Goal: Task Accomplishment & Management: Use online tool/utility

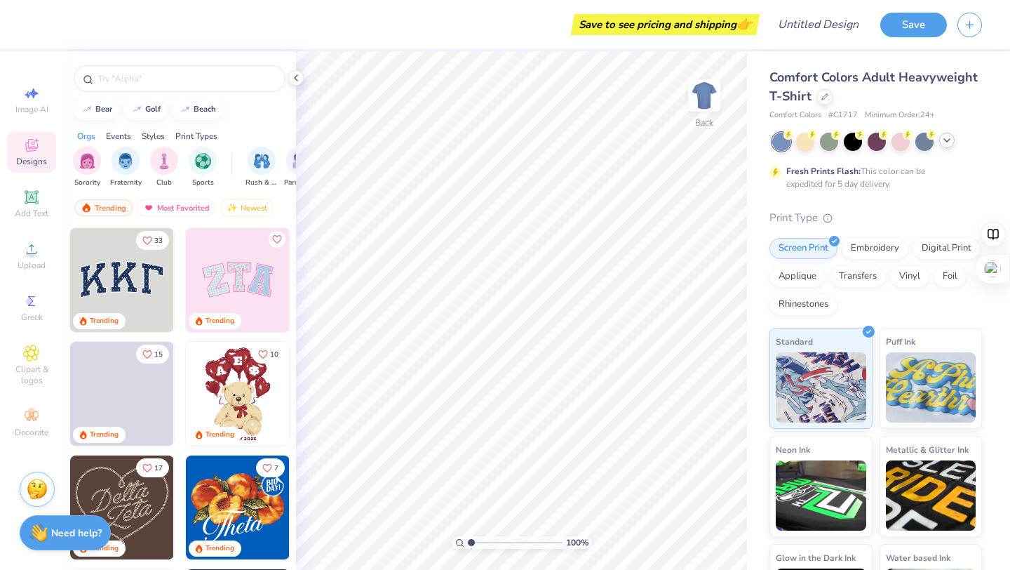
click at [948, 142] on icon at bounding box center [946, 140] width 11 height 11
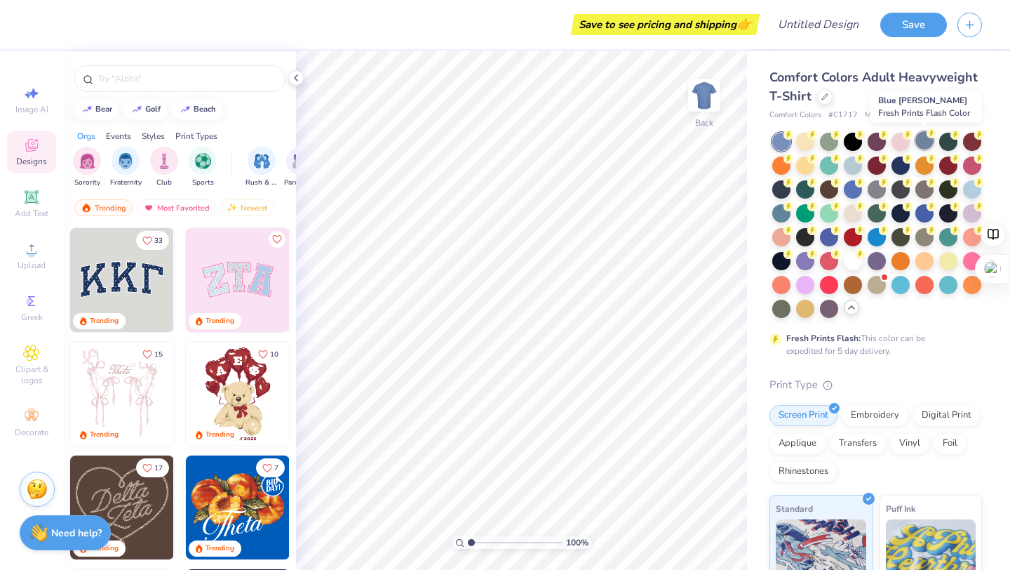
click at [923, 140] on div at bounding box center [924, 140] width 18 height 18
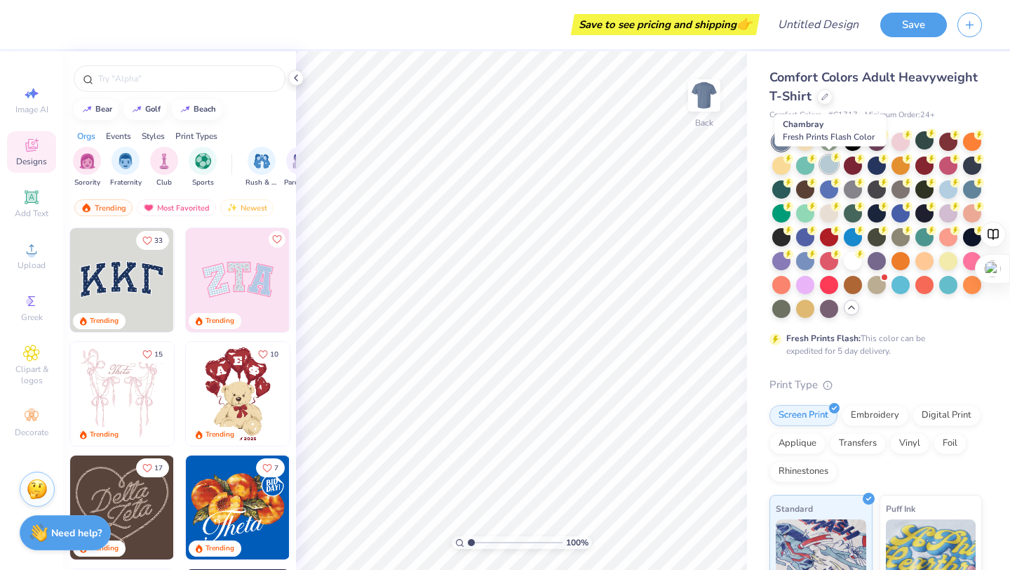
click at [832, 166] on div at bounding box center [829, 164] width 18 height 18
click at [919, 144] on div at bounding box center [924, 140] width 18 height 18
click at [849, 185] on div at bounding box center [853, 188] width 18 height 18
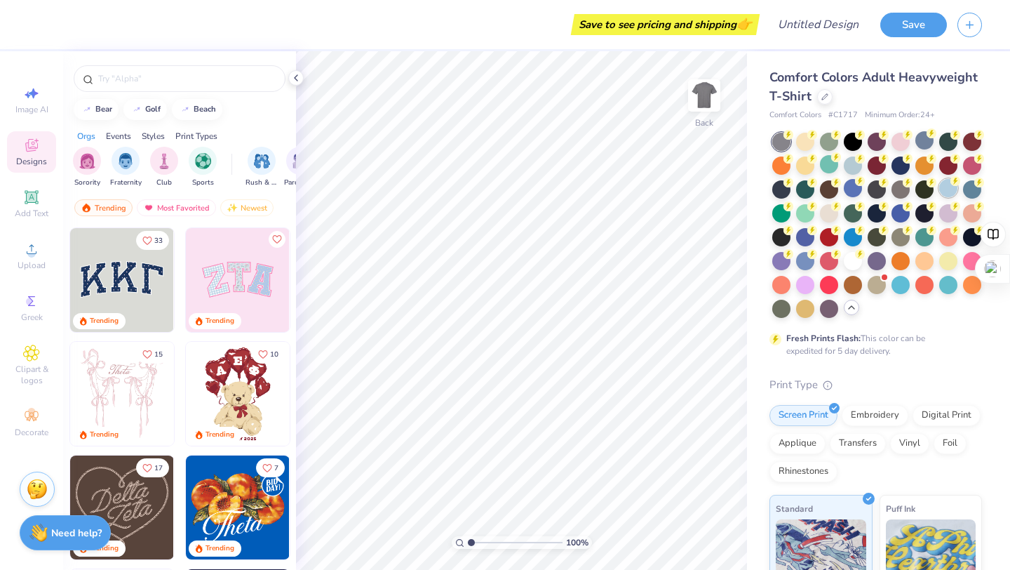
click at [945, 191] on div at bounding box center [948, 188] width 18 height 18
click at [855, 159] on icon at bounding box center [860, 157] width 10 height 10
click at [781, 146] on div at bounding box center [781, 142] width 18 height 18
click at [826, 143] on div at bounding box center [829, 140] width 18 height 18
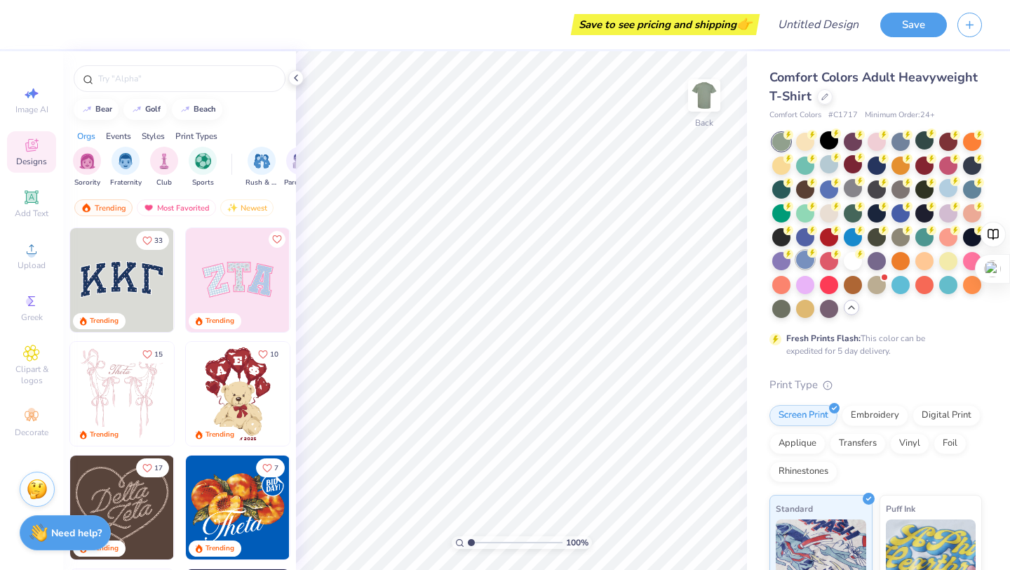
click at [804, 257] on div at bounding box center [805, 259] width 18 height 18
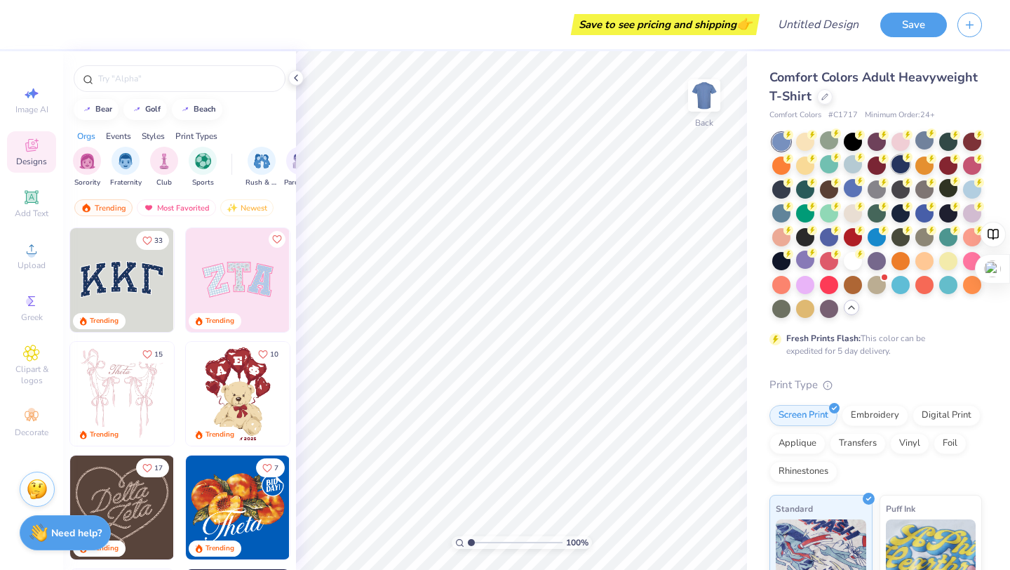
click at [903, 161] on div at bounding box center [900, 164] width 18 height 18
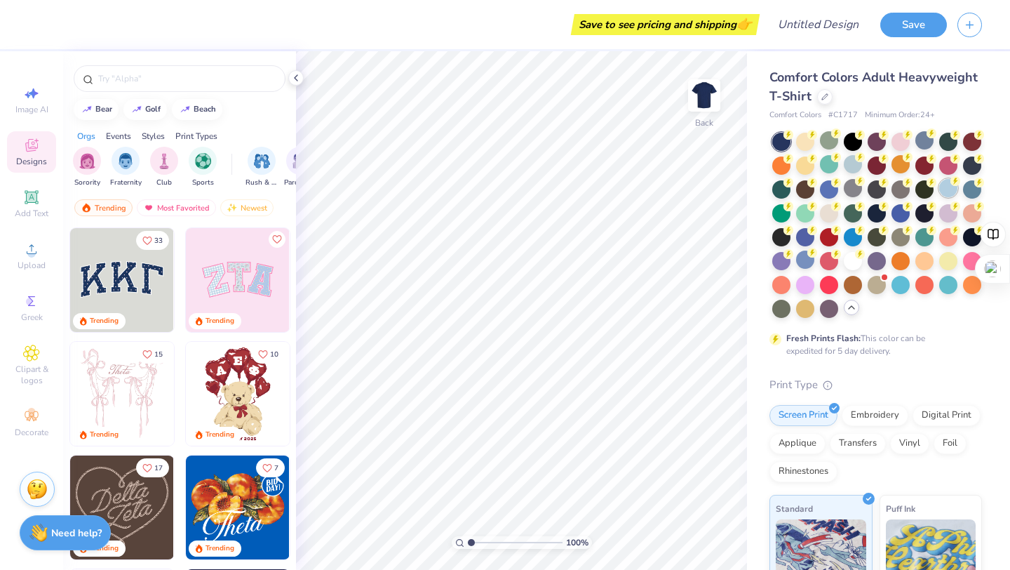
click at [950, 187] on div at bounding box center [948, 188] width 18 height 18
click at [976, 191] on div at bounding box center [972, 188] width 18 height 18
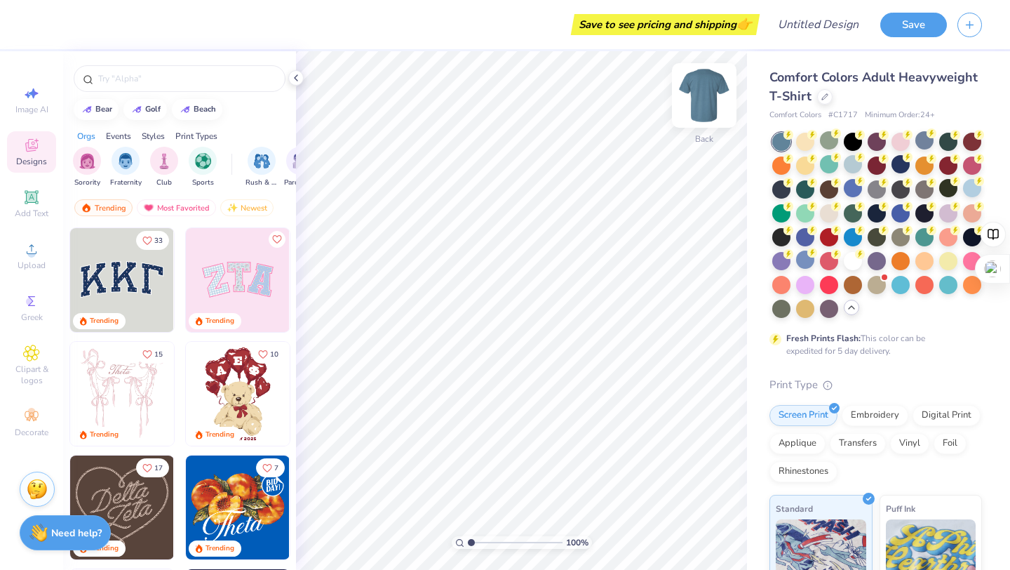
click at [699, 110] on img at bounding box center [704, 95] width 56 height 56
click at [27, 259] on div "Upload" at bounding box center [31, 255] width 49 height 41
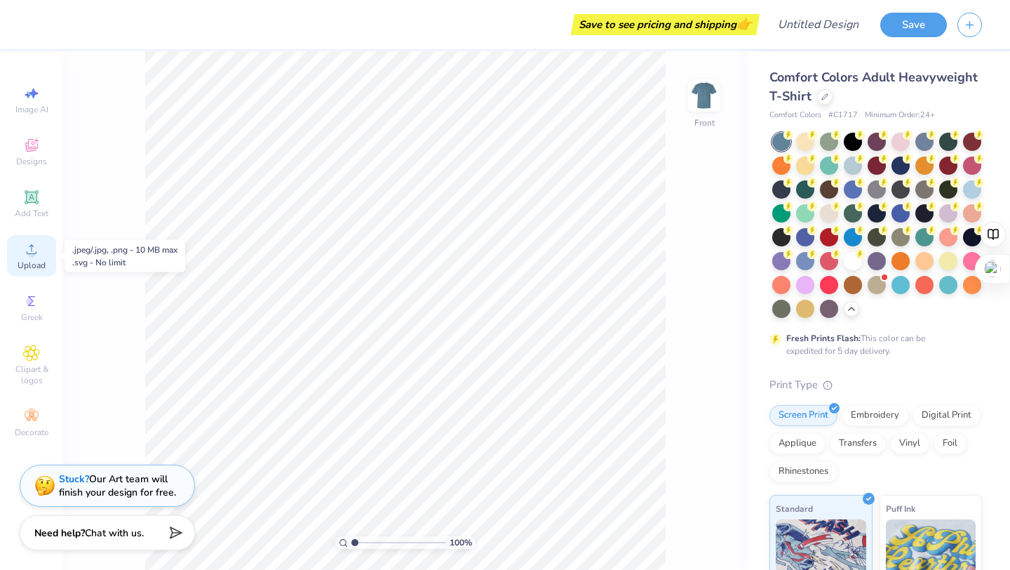
click at [25, 252] on icon at bounding box center [31, 249] width 17 height 17
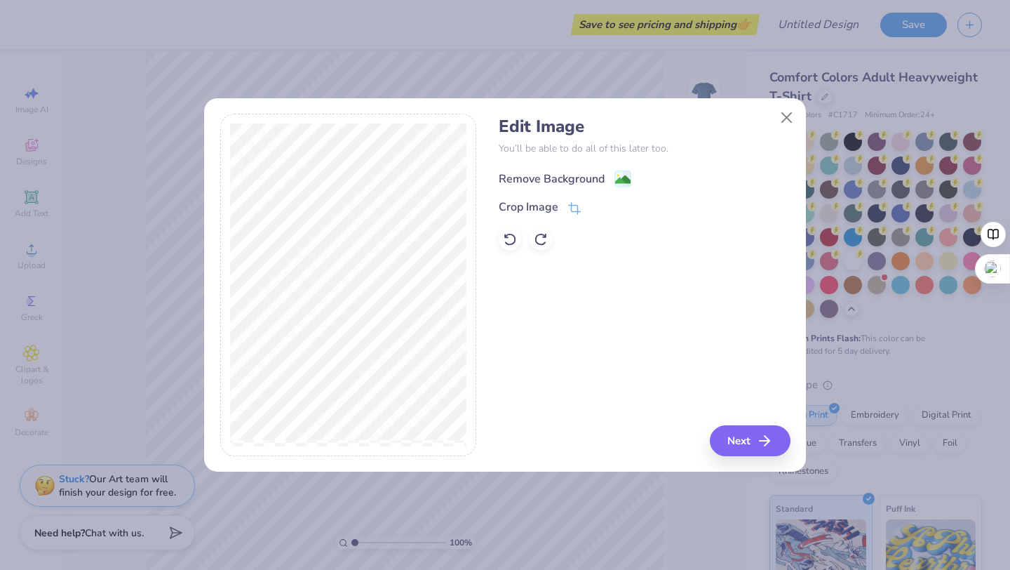
click at [617, 180] on image at bounding box center [622, 179] width 15 height 15
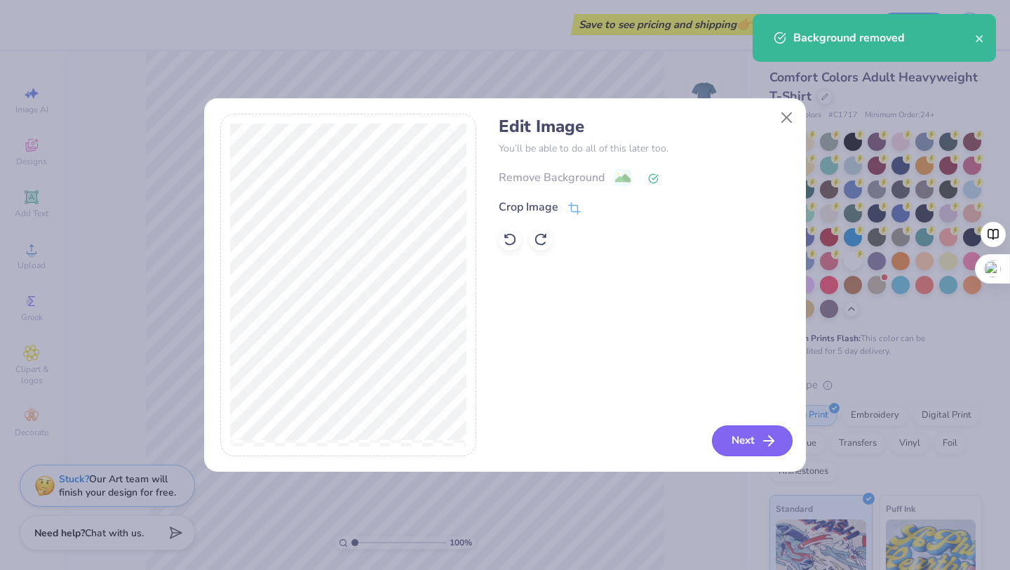
click at [743, 436] on button "Next" at bounding box center [752, 440] width 81 height 31
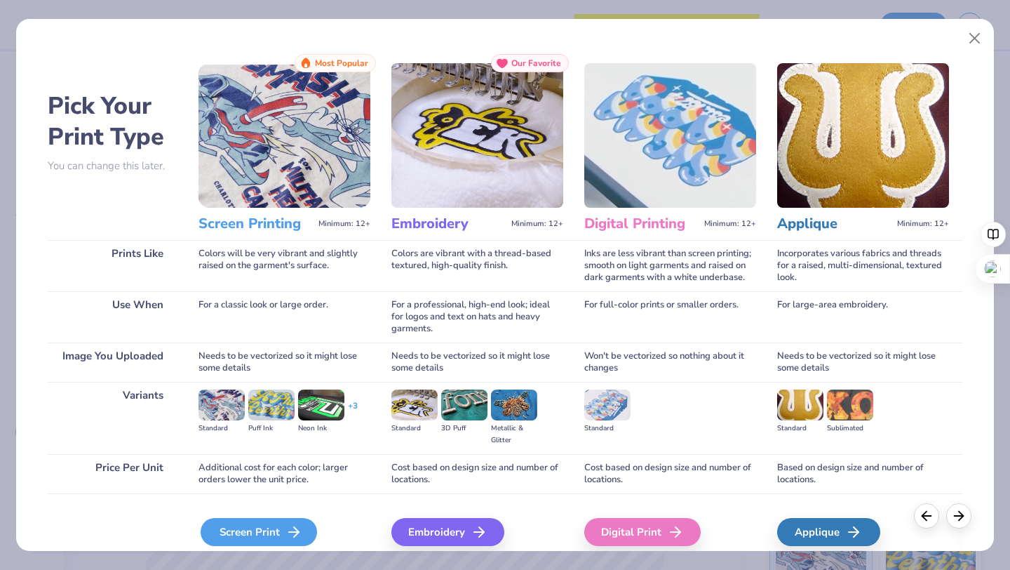
click at [262, 533] on div "Screen Print" at bounding box center [259, 532] width 116 height 28
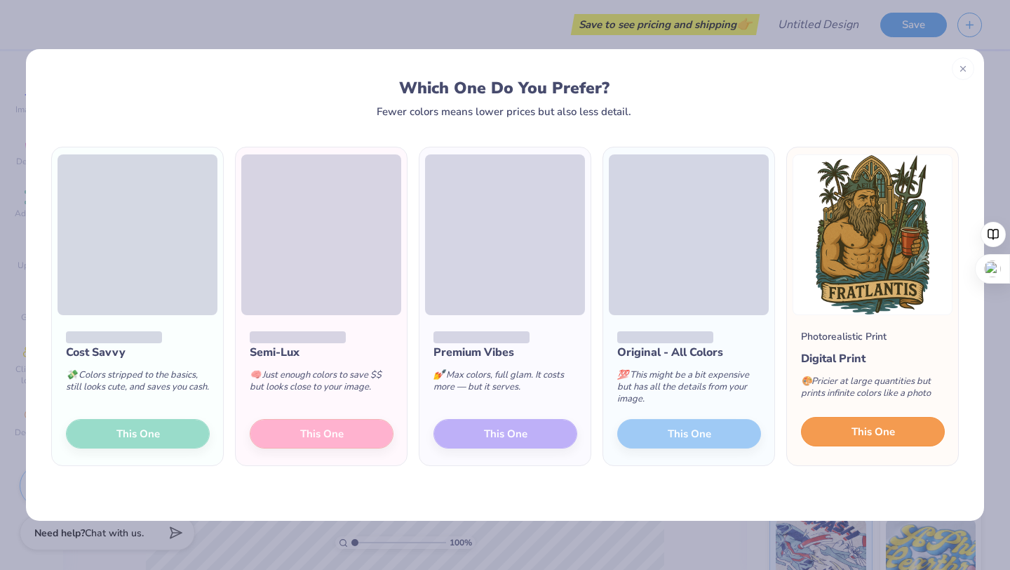
click at [877, 434] on span "This One" at bounding box center [872, 432] width 43 height 16
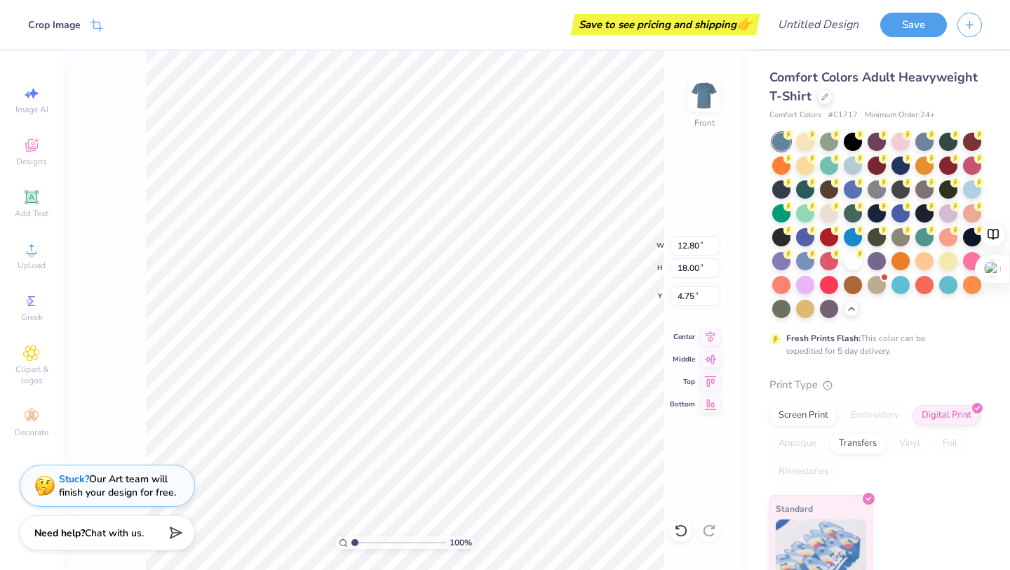
type input "2.13"
type input "11.02"
type input "15.49"
type input "3.61"
type input "11.62"
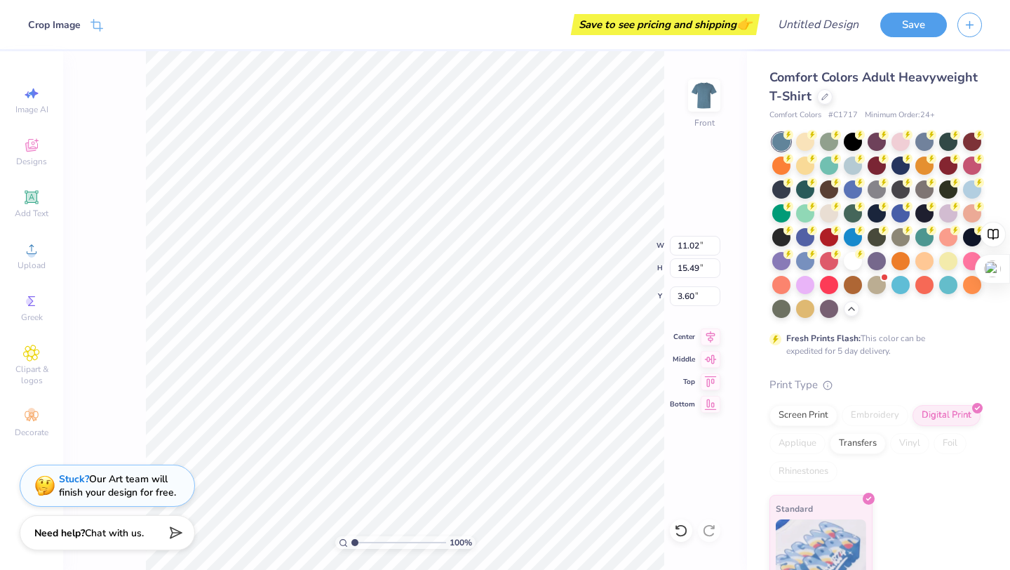
type input "16.34"
type input "2.75"
type input "3.00"
click at [859, 165] on div at bounding box center [853, 164] width 18 height 18
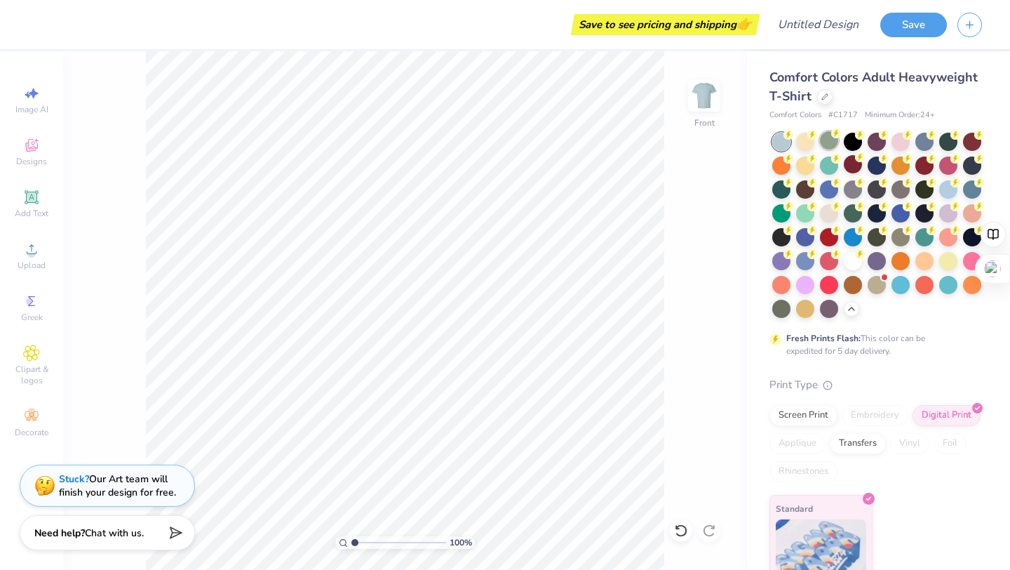
click at [823, 140] on div at bounding box center [829, 140] width 18 height 18
click at [781, 217] on div at bounding box center [781, 212] width 18 height 18
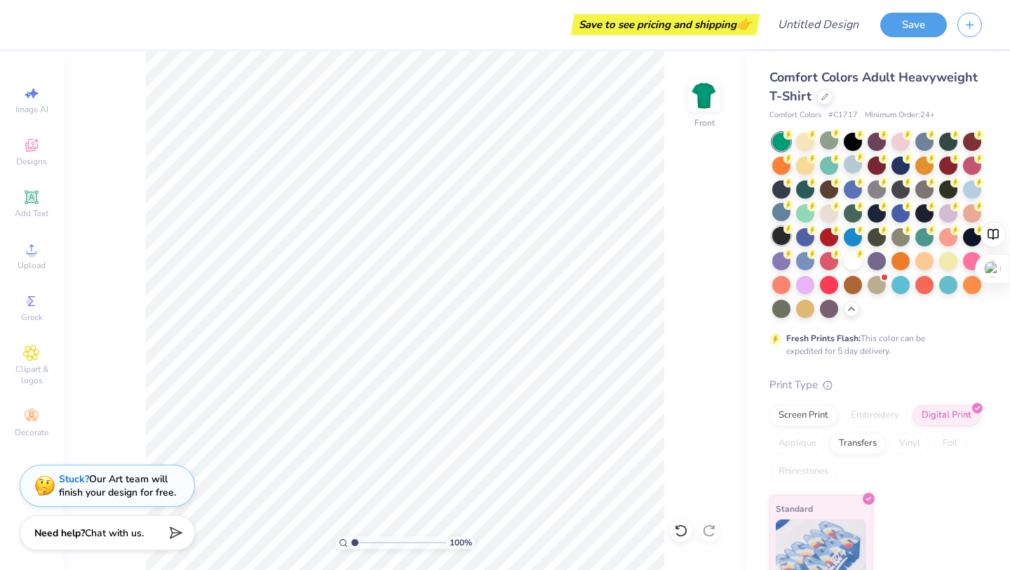
click at [778, 235] on div at bounding box center [781, 236] width 18 height 18
click at [919, 186] on div at bounding box center [924, 188] width 18 height 18
click at [856, 169] on div at bounding box center [853, 164] width 18 height 18
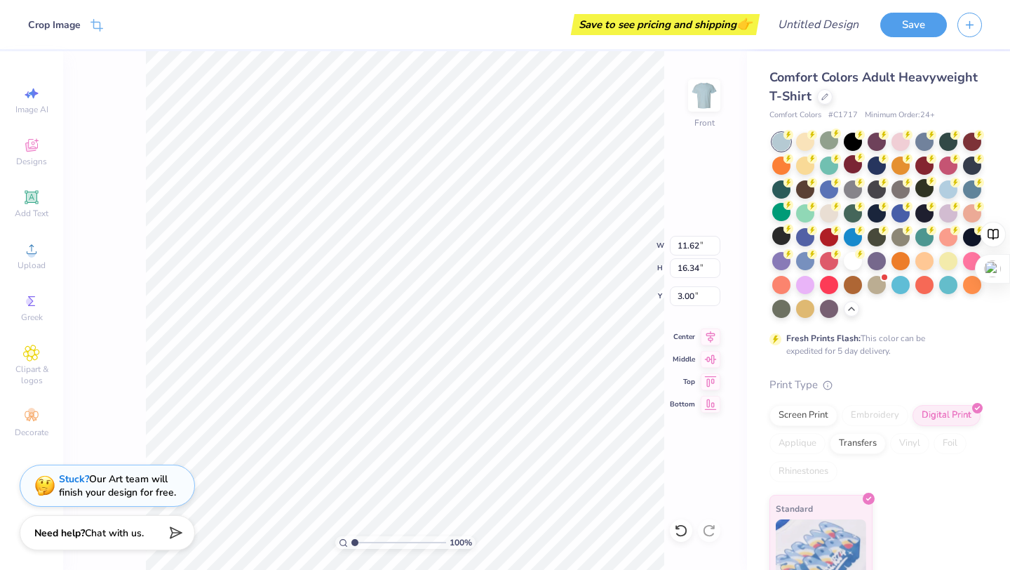
type input "2.24"
click at [845, 183] on div at bounding box center [853, 188] width 18 height 18
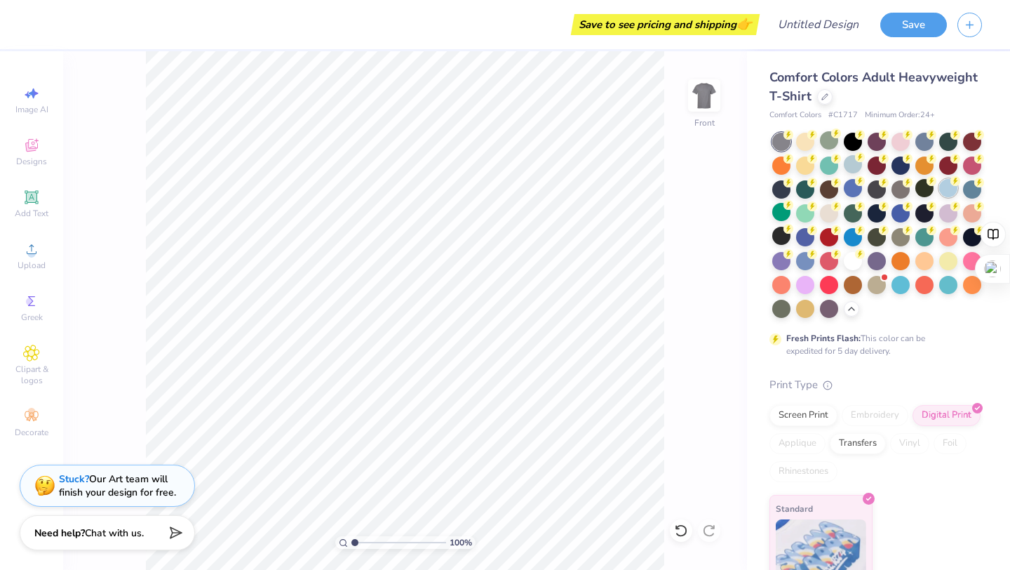
click at [940, 187] on div at bounding box center [948, 188] width 18 height 18
type input "2.23"
click at [604, 250] on div "100 % Front W 11.62 H 16.34 Y 2.23 Center Middle Top Bottom" at bounding box center [405, 310] width 684 height 518
type input "3.35"
type input "3.00"
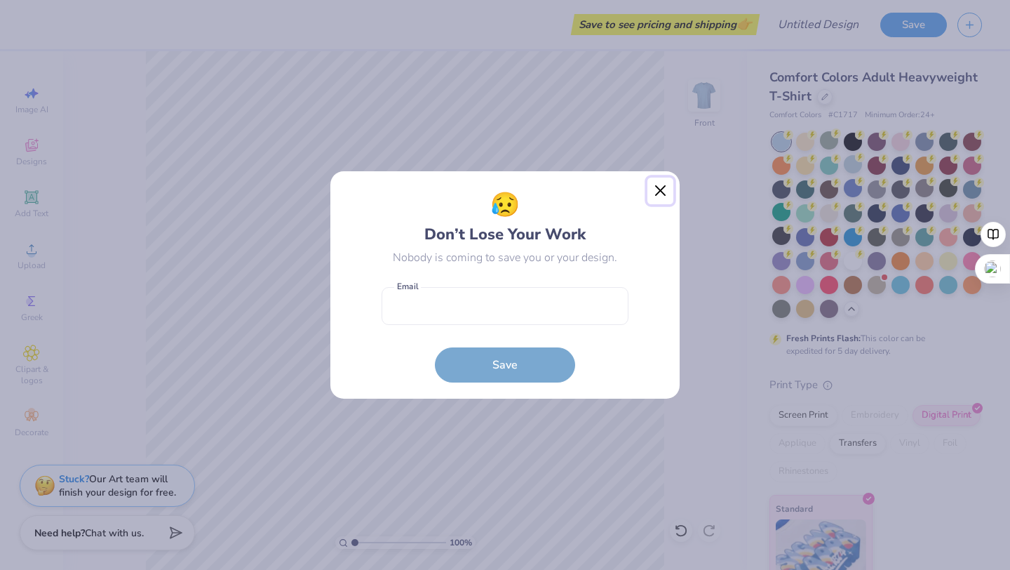
click at [666, 187] on button "Close" at bounding box center [660, 190] width 27 height 27
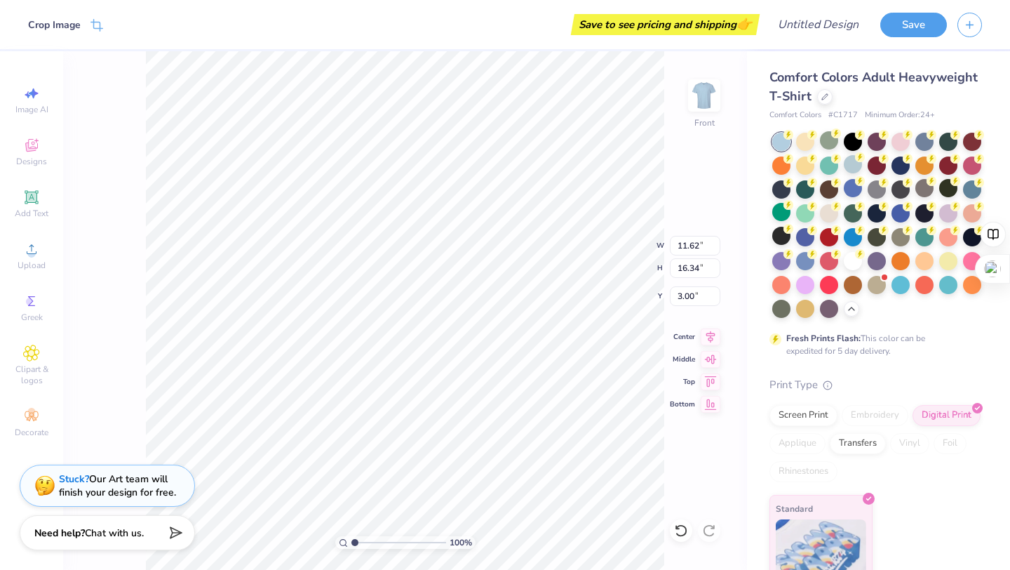
type input "2.57"
type input "2.51"
type input "3.00"
type input "2.68"
type input "3.00"
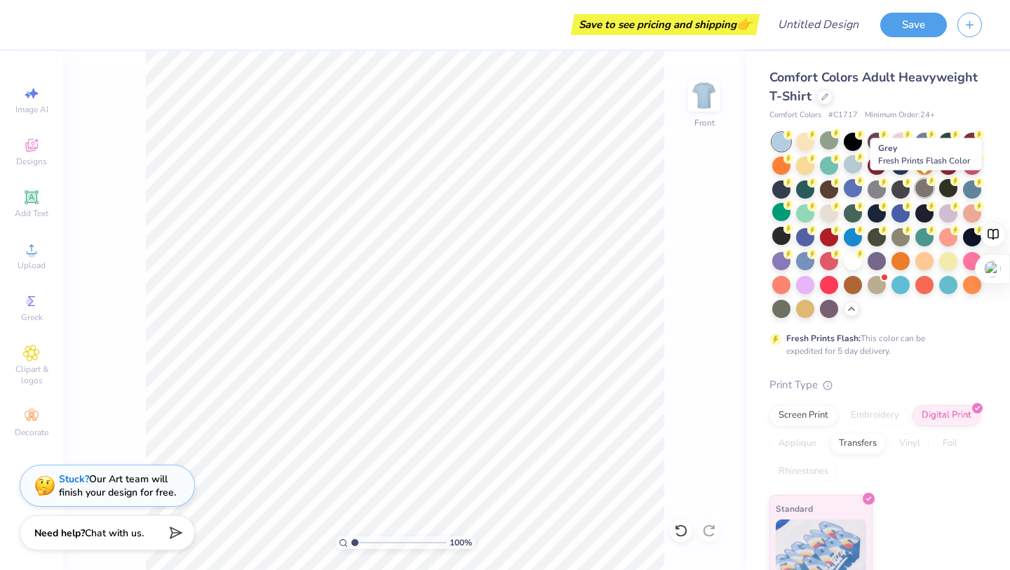
click at [917, 189] on div at bounding box center [924, 188] width 18 height 18
click at [952, 185] on div at bounding box center [948, 188] width 18 height 18
